Goal: Find specific page/section: Find specific page/section

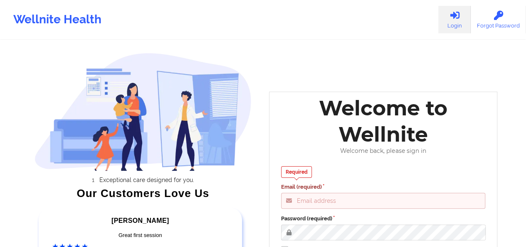
click at [357, 200] on input "Email (required)" at bounding box center [383, 201] width 205 height 16
type input "[PERSON_NAME][EMAIL_ADDRESS][DOMAIN_NAME]"
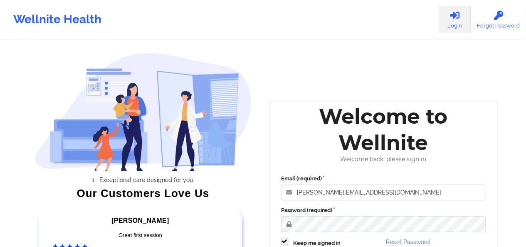
scroll to position [135, 0]
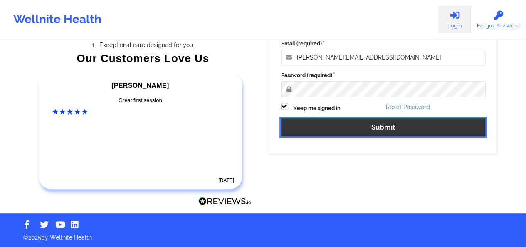
click at [365, 134] on button "Submit" at bounding box center [383, 127] width 205 height 18
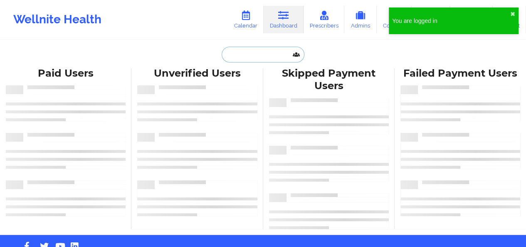
click at [250, 51] on input "text" at bounding box center [263, 55] width 82 height 16
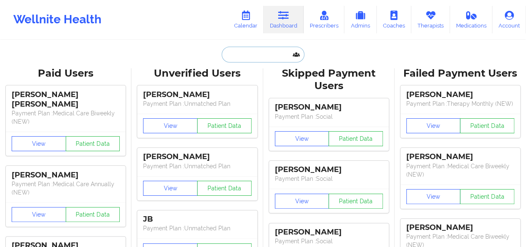
paste input "[EMAIL_ADDRESS][DOMAIN_NAME]"
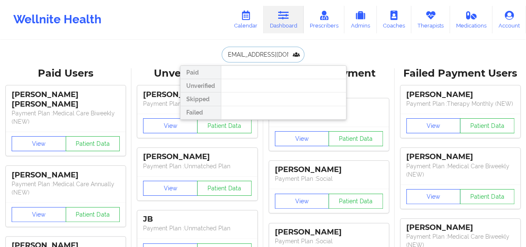
type input "[EMAIL_ADDRESS][DOMAIN_NAME]"
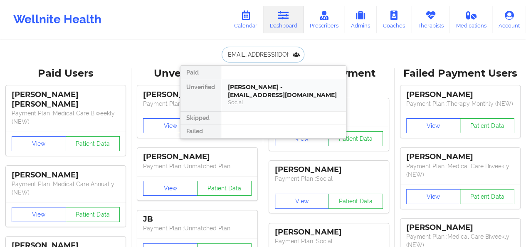
click at [242, 94] on div "[PERSON_NAME] - [EMAIL_ADDRESS][DOMAIN_NAME]" at bounding box center [284, 90] width 112 height 15
